Goal: Task Accomplishment & Management: Manage account settings

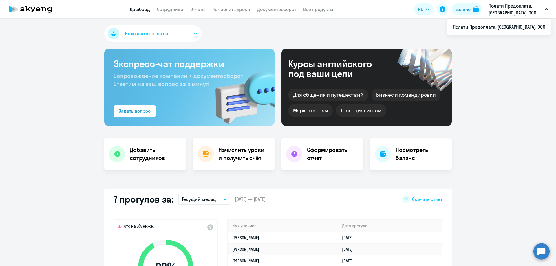
select select "30"
click at [161, 7] on link "Сотрудники" at bounding box center [170, 9] width 26 height 6
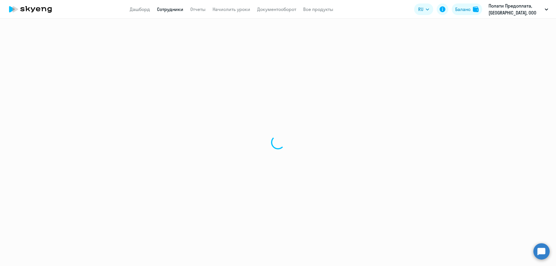
select select "30"
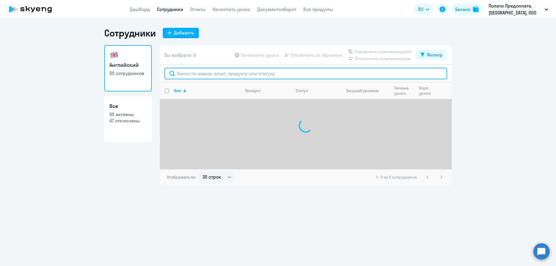
click at [183, 73] on input "text" at bounding box center [306, 74] width 283 height 12
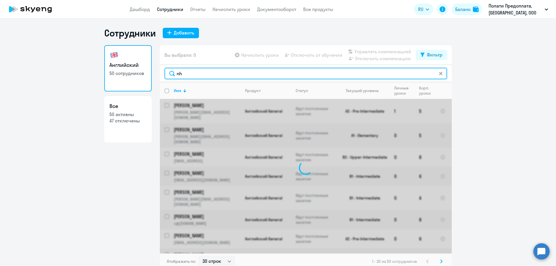
type input "n"
type input "[PERSON_NAME]"
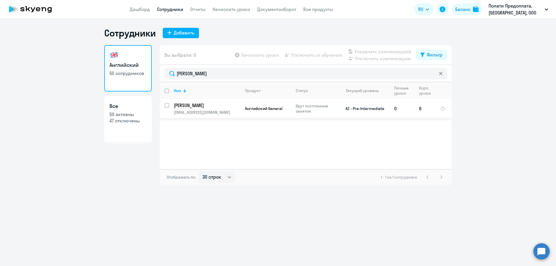
click at [168, 105] on input "select row 4096044" at bounding box center [171, 109] width 12 height 12
checkbox input "true"
click at [307, 57] on span "Отключить от обучения" at bounding box center [316, 55] width 51 height 7
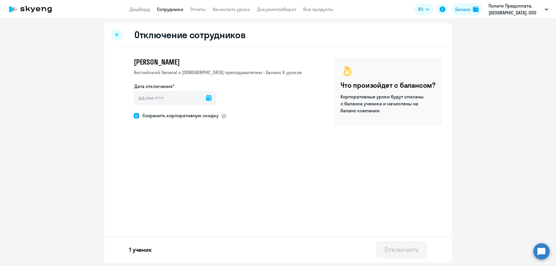
click at [206, 97] on icon at bounding box center [209, 98] width 6 height 6
click at [178, 164] on span "14" at bounding box center [177, 165] width 10 height 10
type input "[DATE]"
click at [406, 251] on div "Отключить" at bounding box center [402, 249] width 34 height 9
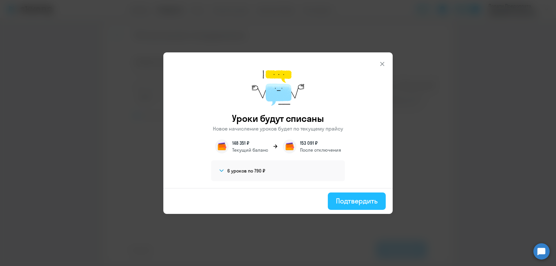
click at [356, 197] on div "Подтвердить" at bounding box center [357, 200] width 42 height 9
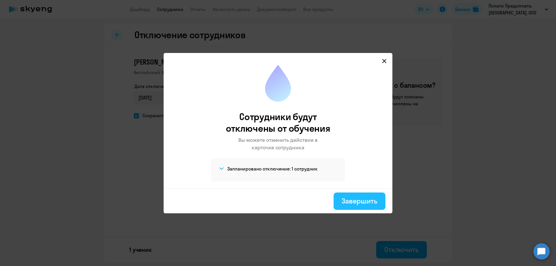
click at [359, 199] on div "Завершить" at bounding box center [360, 200] width 36 height 9
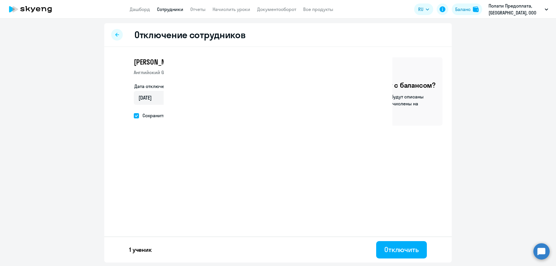
select select "30"
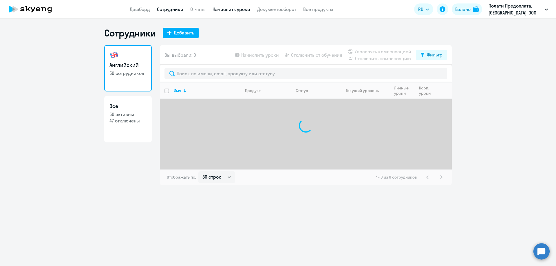
click at [235, 9] on link "Начислить уроки" at bounding box center [232, 9] width 38 height 6
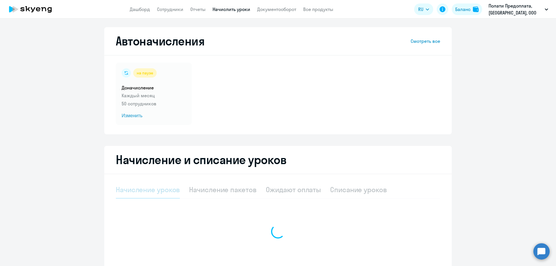
select select "10"
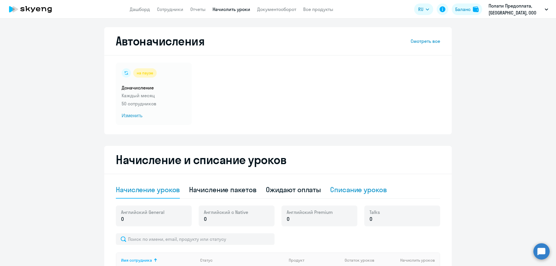
click at [365, 186] on div "Списание уроков" at bounding box center [358, 189] width 57 height 9
select select "10"
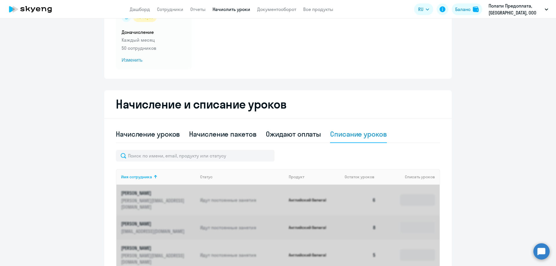
scroll to position [116, 0]
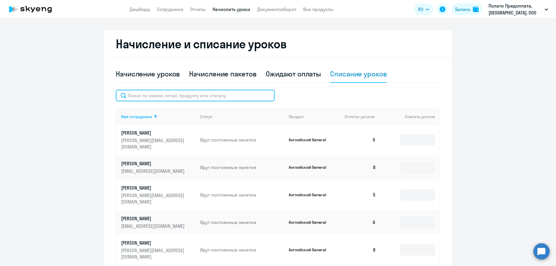
click at [140, 100] on input "text" at bounding box center [195, 96] width 159 height 12
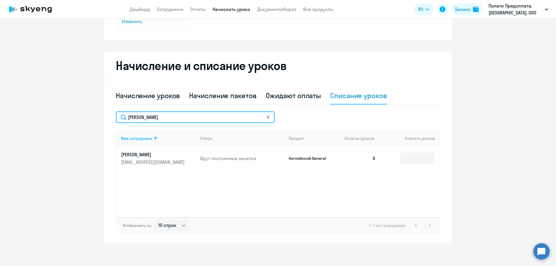
scroll to position [94, 0]
type input "[PERSON_NAME]"
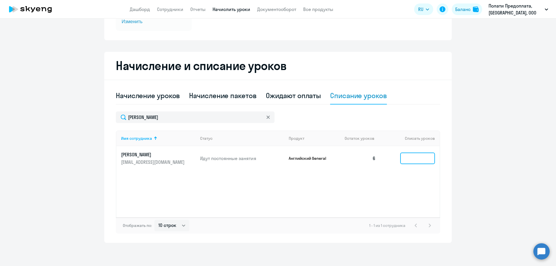
click at [417, 159] on input at bounding box center [417, 159] width 35 height 12
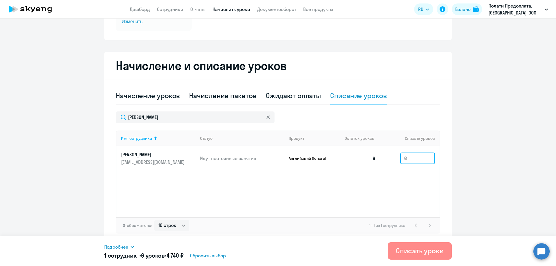
type input "6"
click at [413, 250] on div "Списать уроки" at bounding box center [420, 250] width 48 height 9
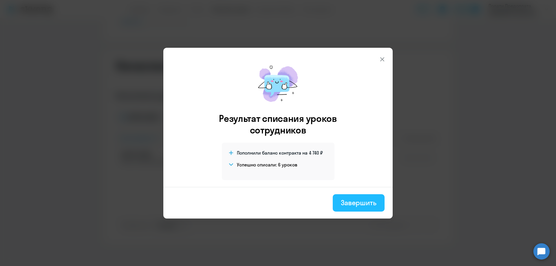
click at [365, 200] on div "Завершить" at bounding box center [359, 202] width 36 height 9
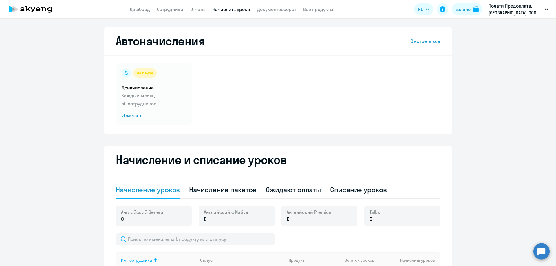
select select "10"
click at [139, 12] on link "Дашборд" at bounding box center [140, 9] width 20 height 6
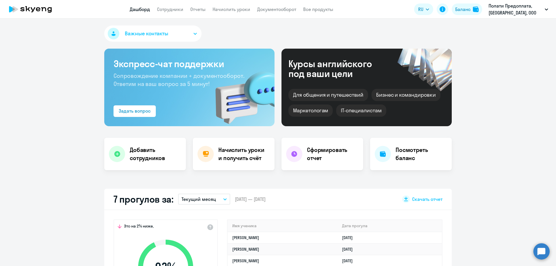
select select "30"
